Goal: Transaction & Acquisition: Purchase product/service

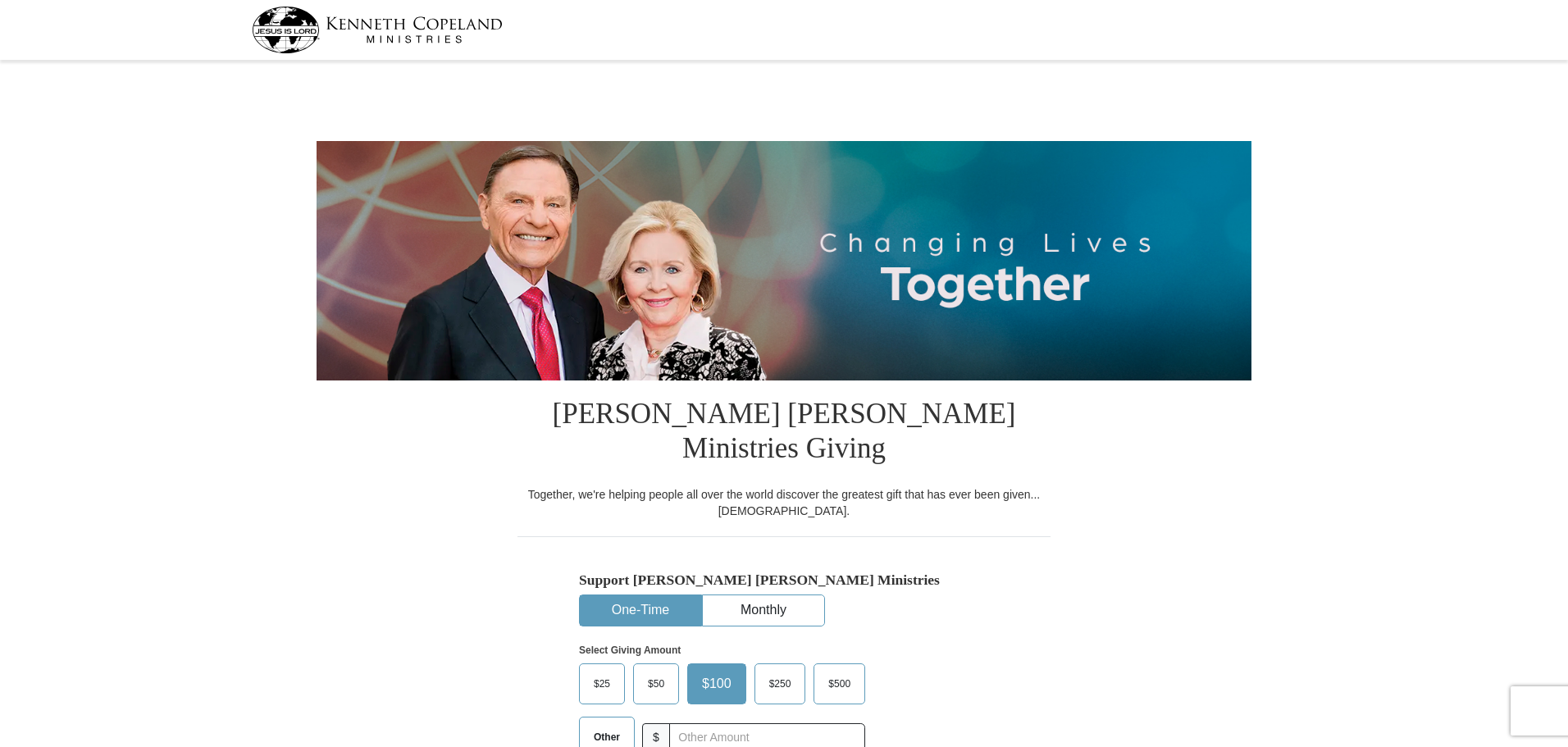
select select "KS"
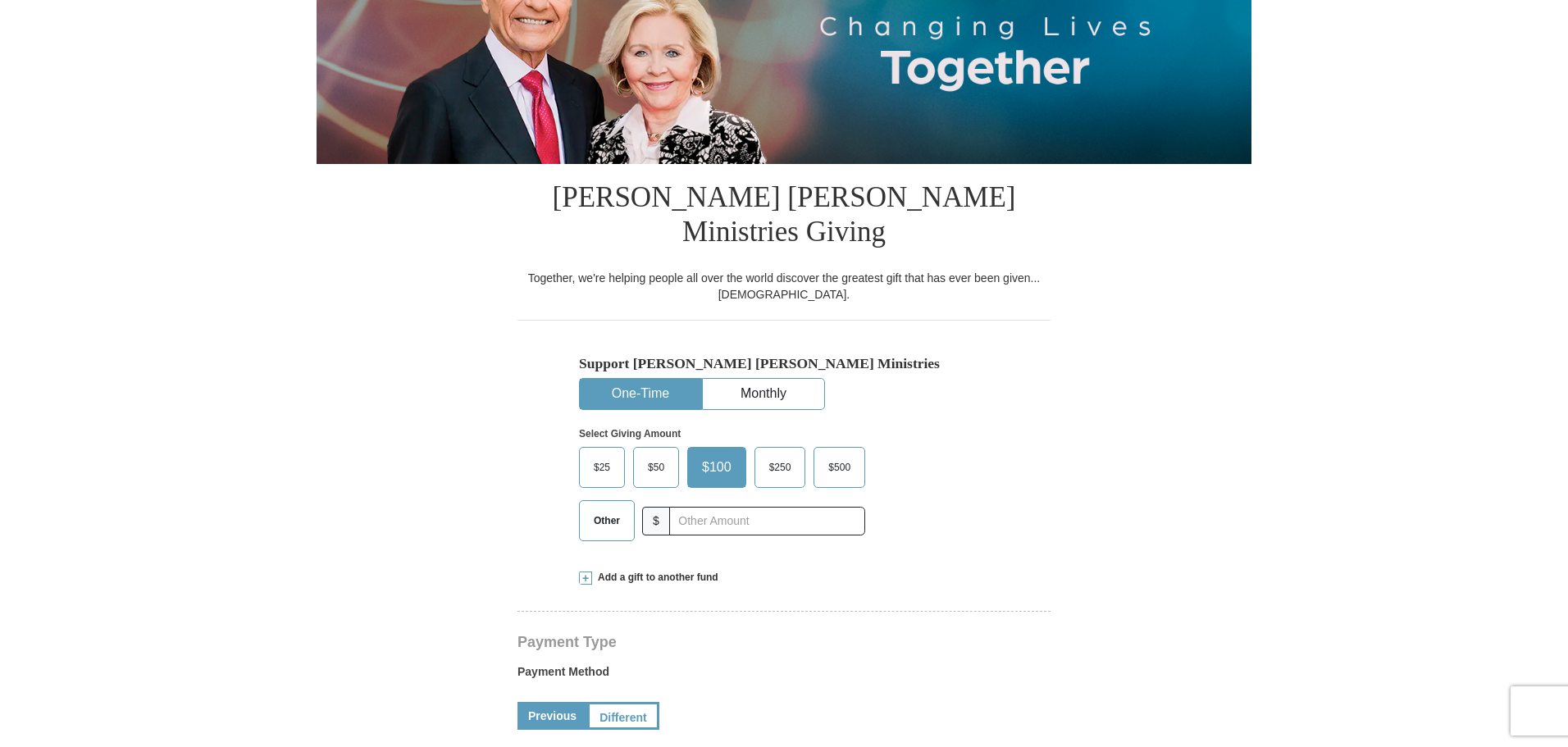
scroll to position [246, 0]
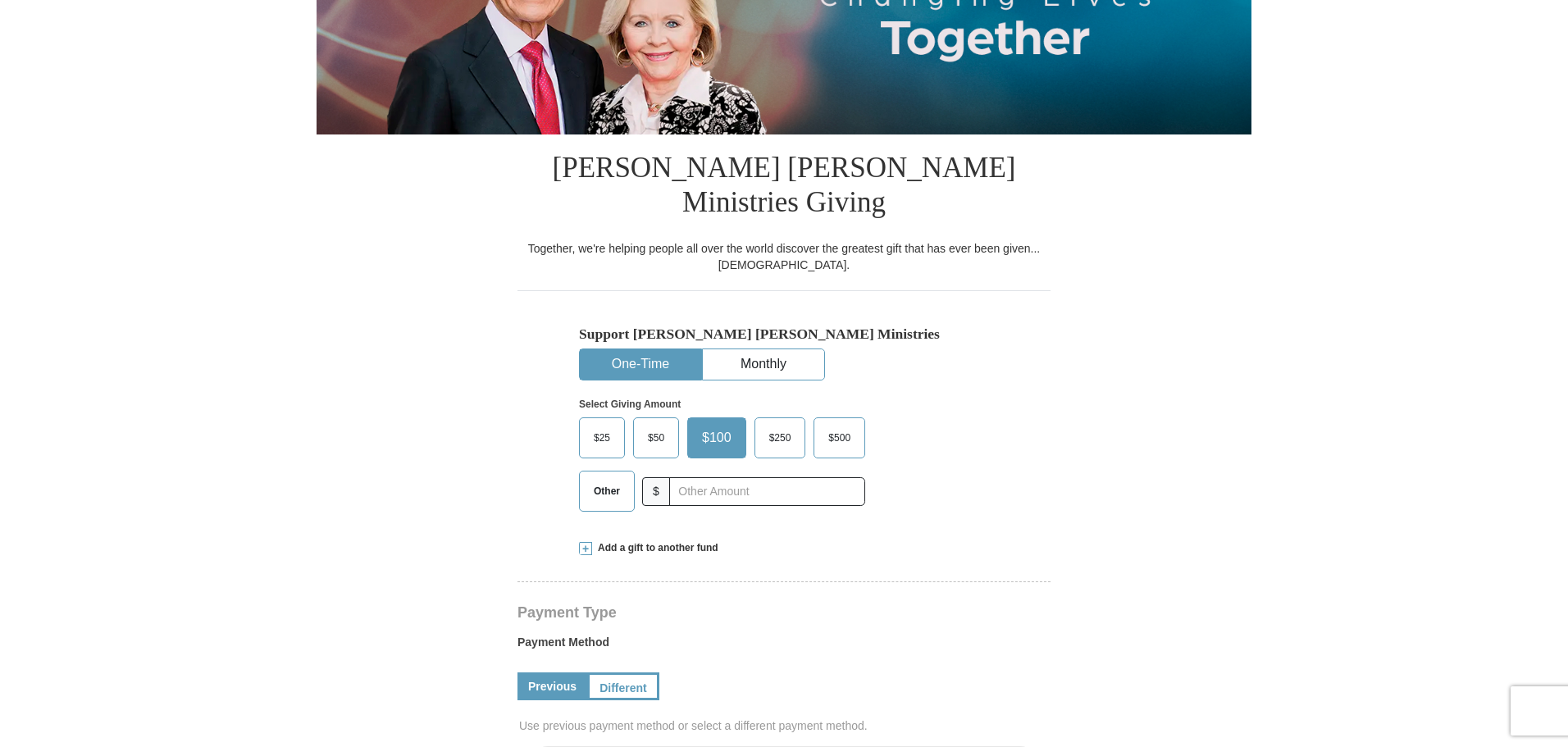
click at [636, 541] on span "Add a gift to another fund" at bounding box center [655, 548] width 126 height 14
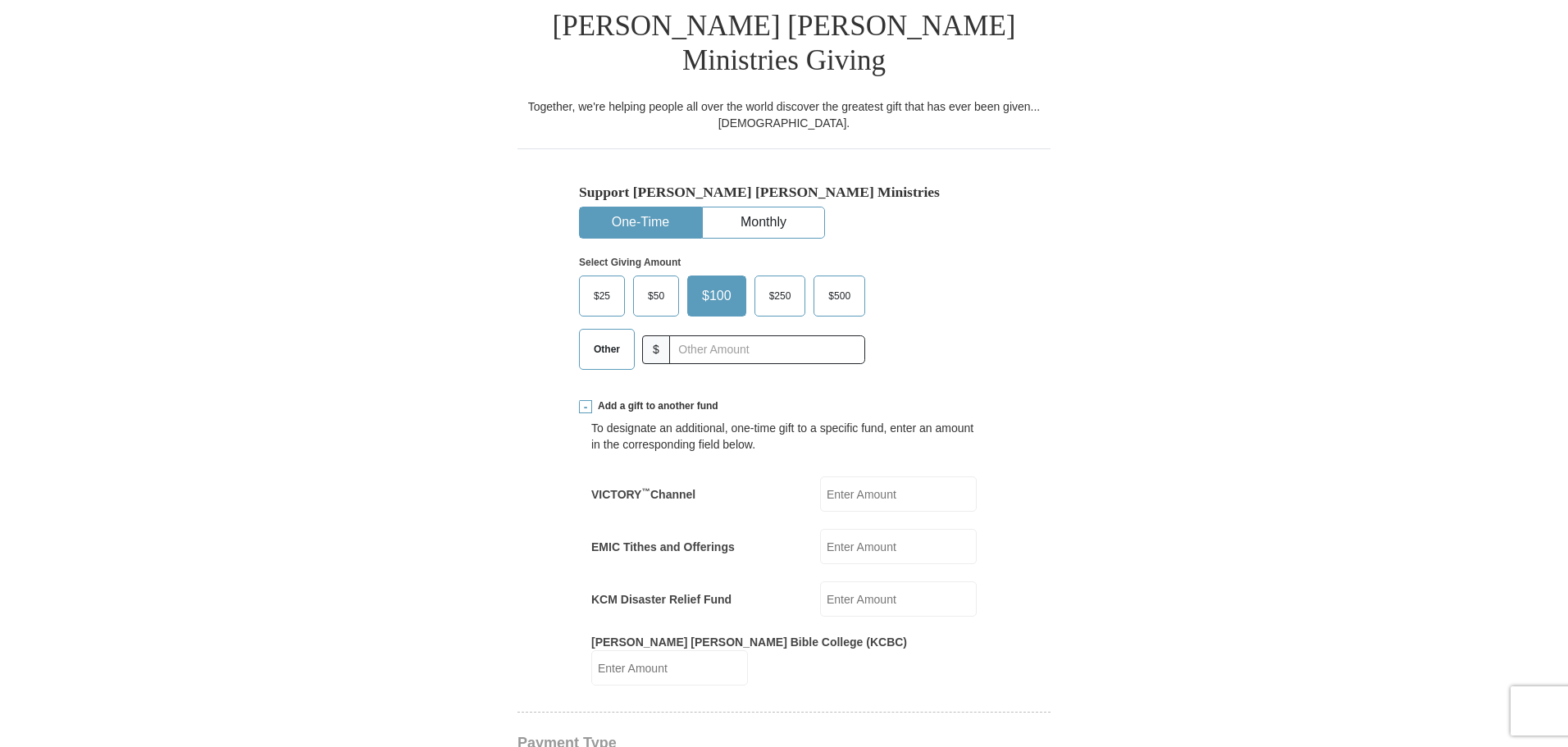
scroll to position [410, 0]
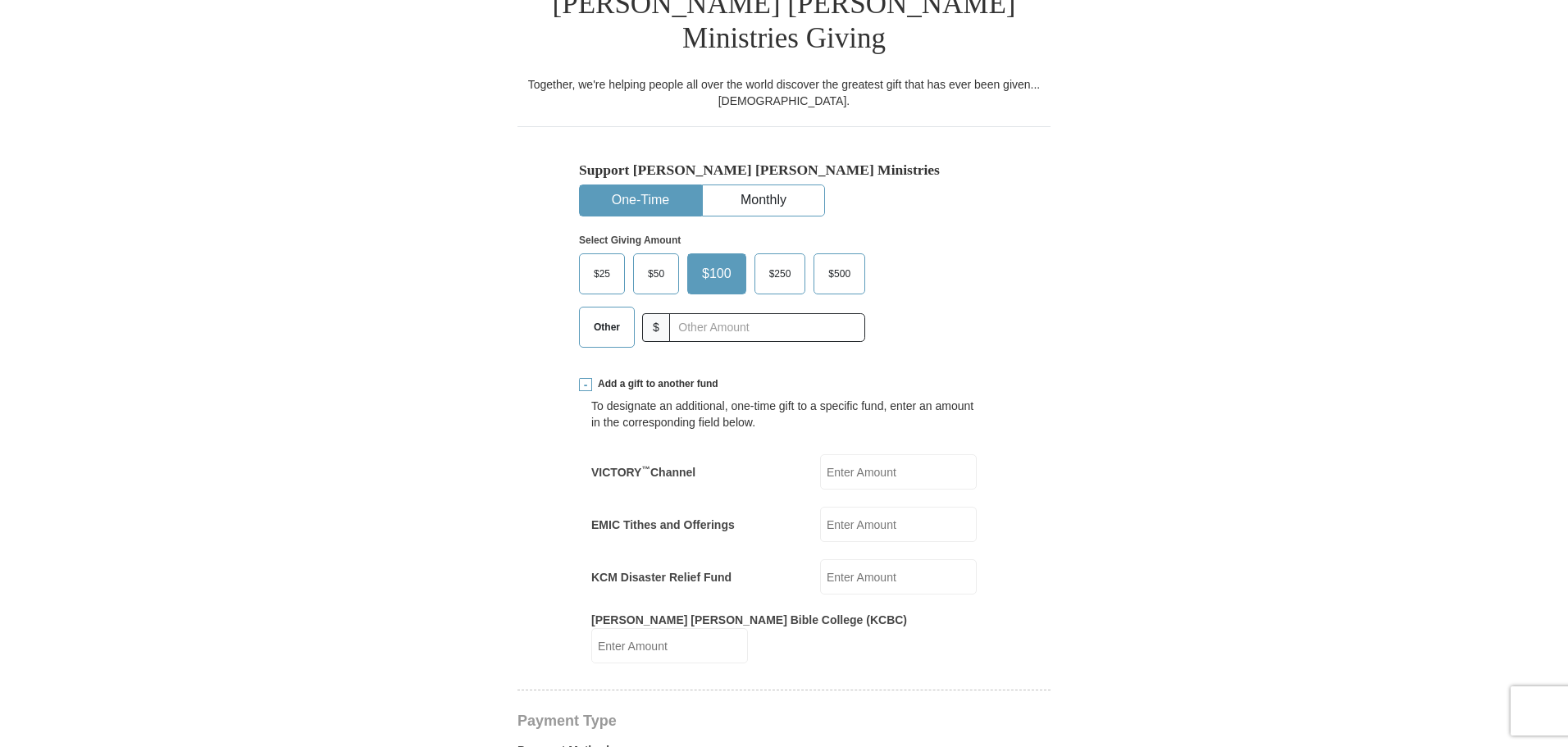
click at [845, 559] on input "KCM Disaster Relief Fund" at bounding box center [898, 577] width 157 height 35
type input "50"
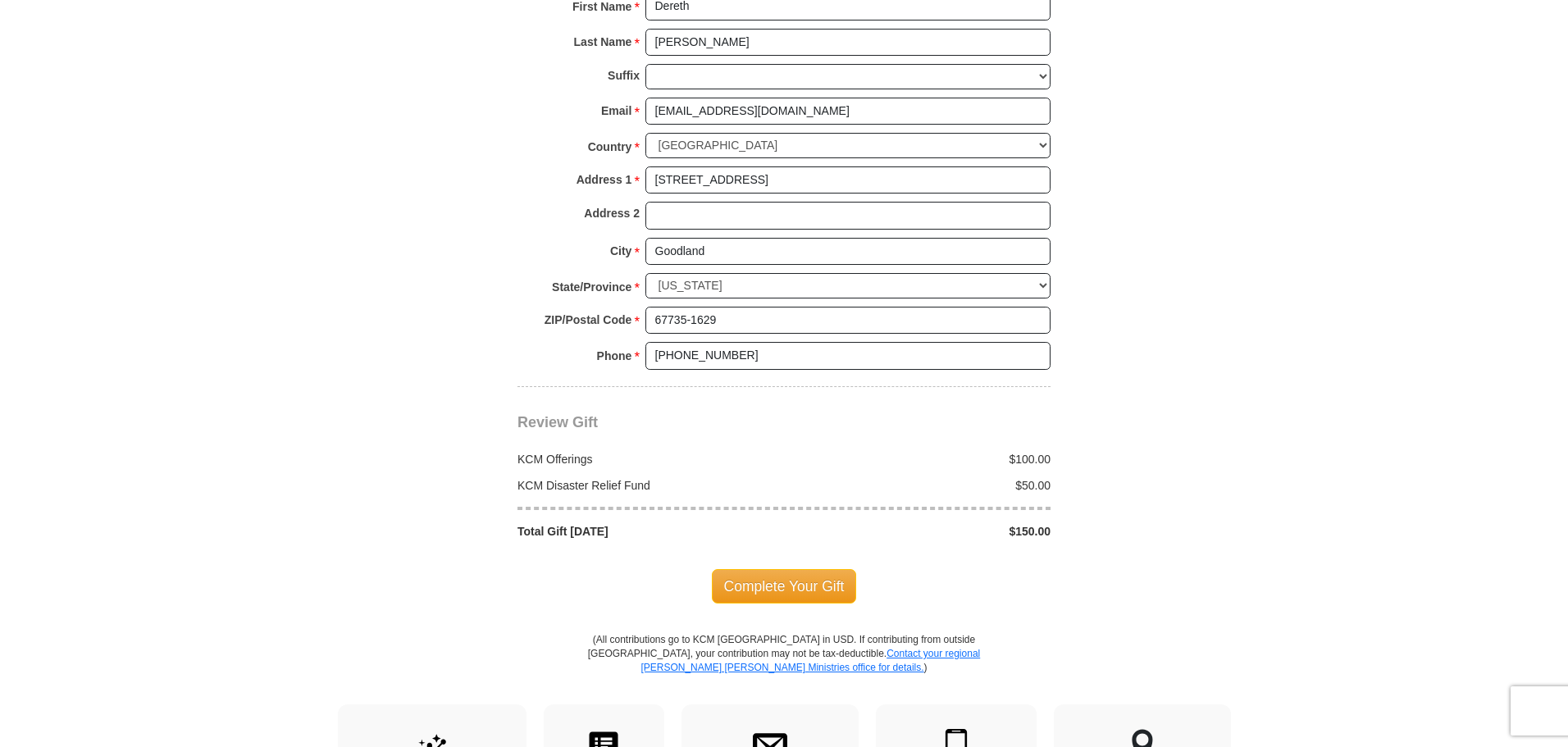
scroll to position [1476, 0]
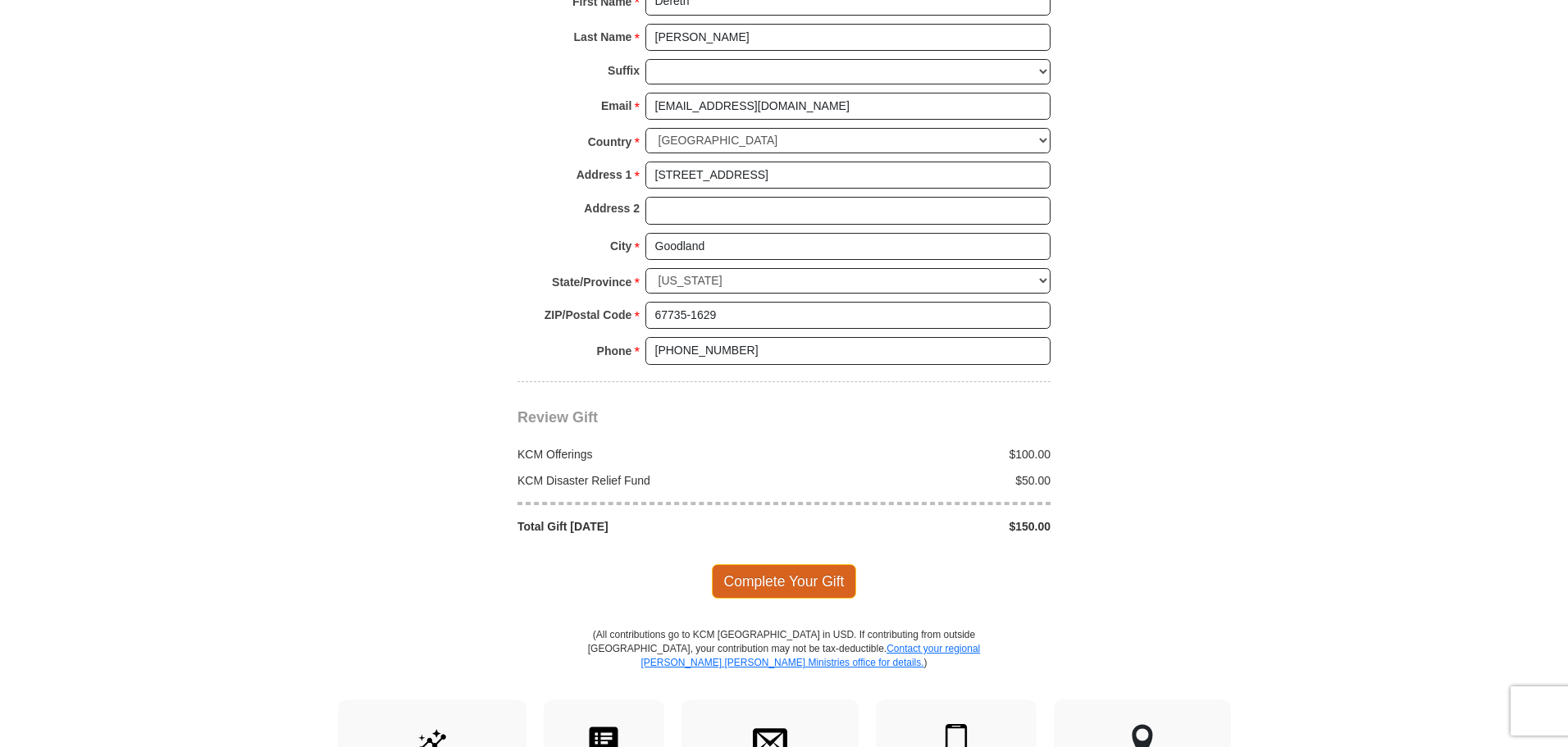
click at [773, 564] on span "Complete Your Gift" at bounding box center [784, 580] width 145 height 34
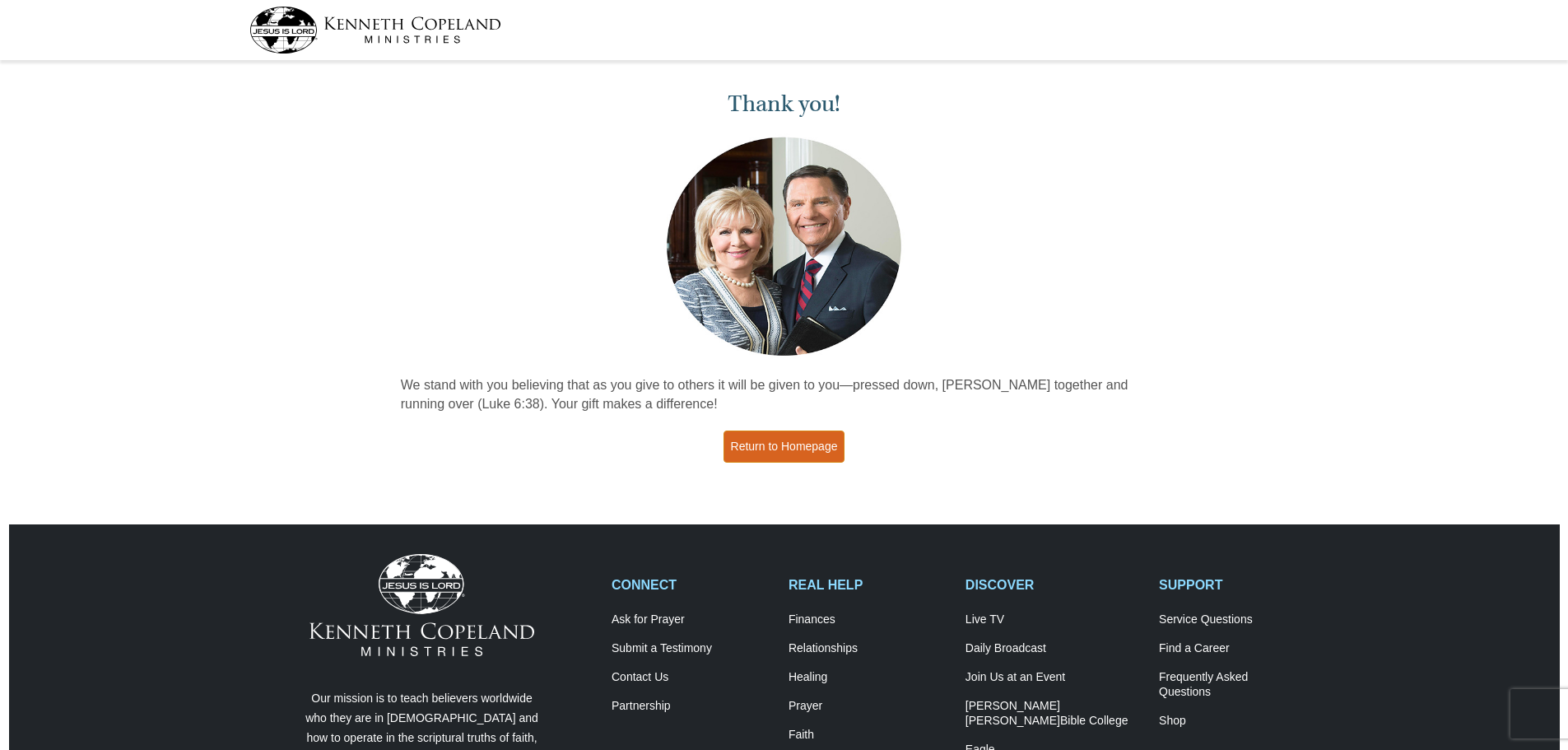
click at [783, 441] on link "Return to Homepage" at bounding box center [784, 446] width 122 height 32
